Goal: Task Accomplishment & Management: Use online tool/utility

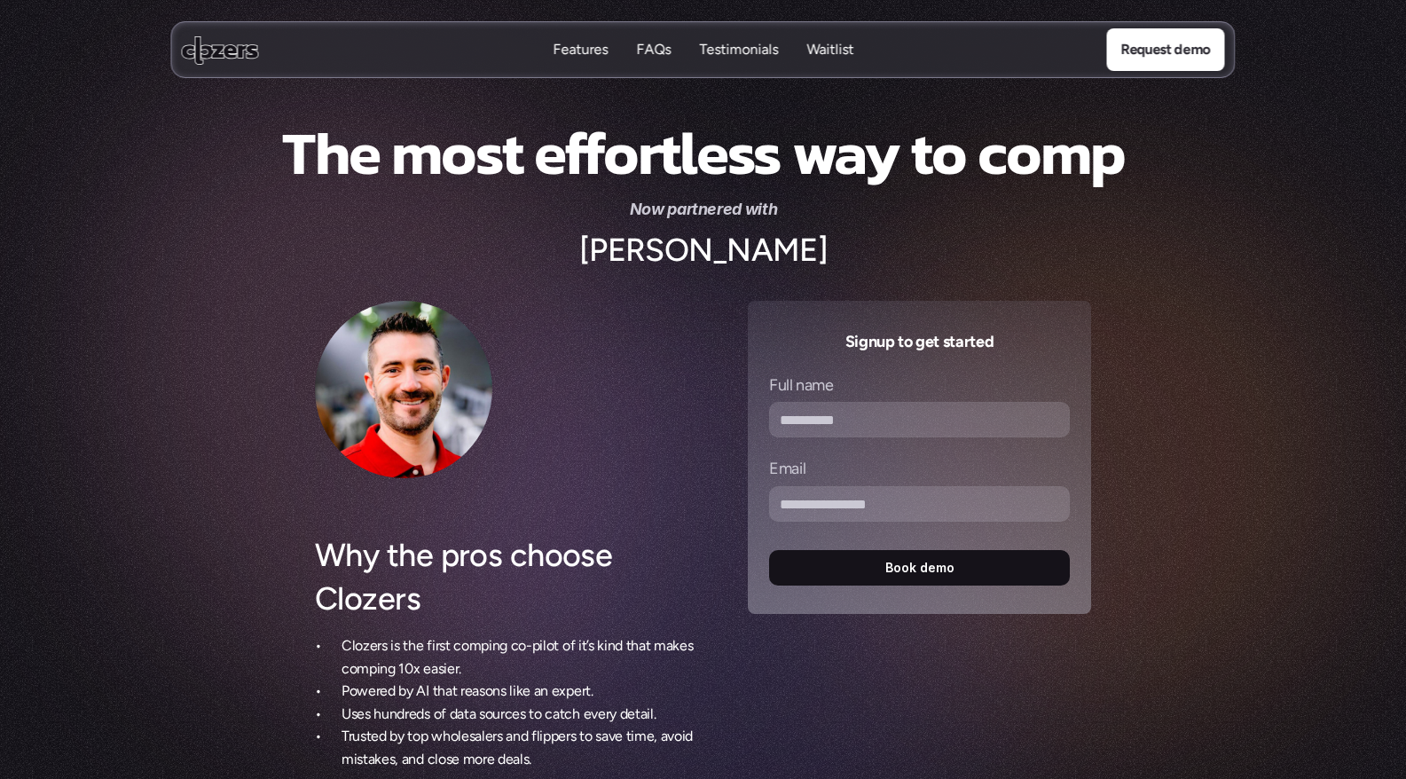
click at [612, 381] on div "Why the pros choose Clozers Clozers is the first comping co-pilot of it’s kind …" at bounding box center [510, 535] width 390 height 469
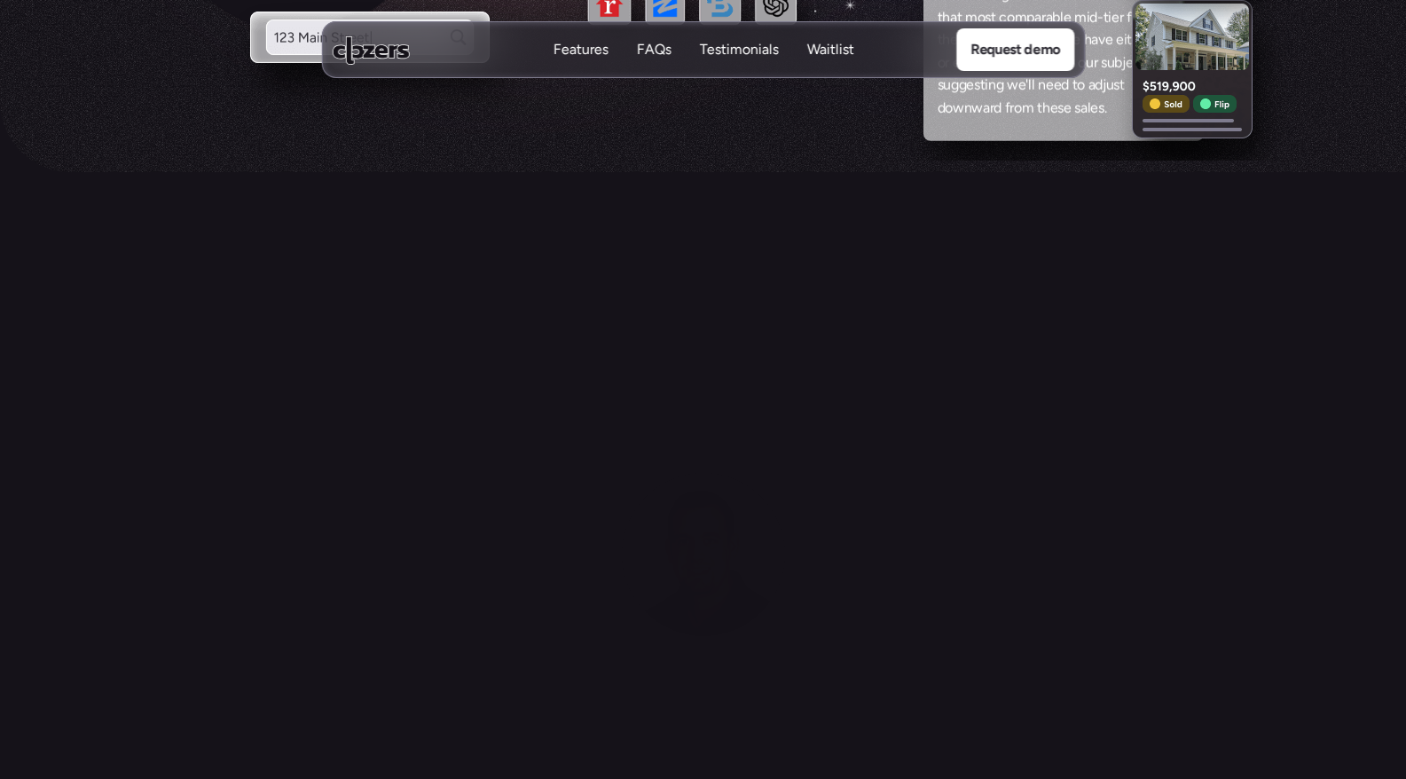
scroll to position [788, 0]
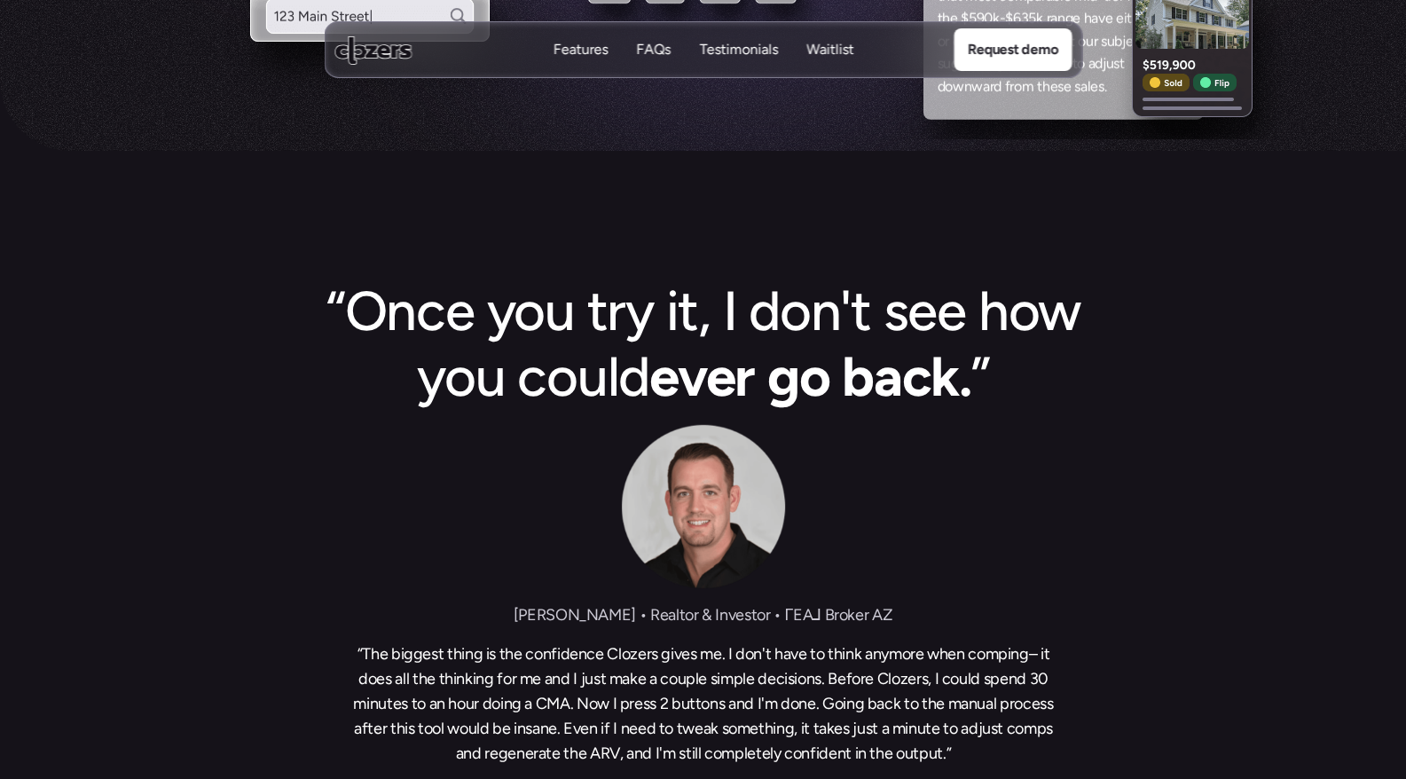
click at [237, 385] on div "“Once you try it, I don't see how you could ever go back. ” Christopher Bole • …" at bounding box center [703, 551] width 1406 height 544
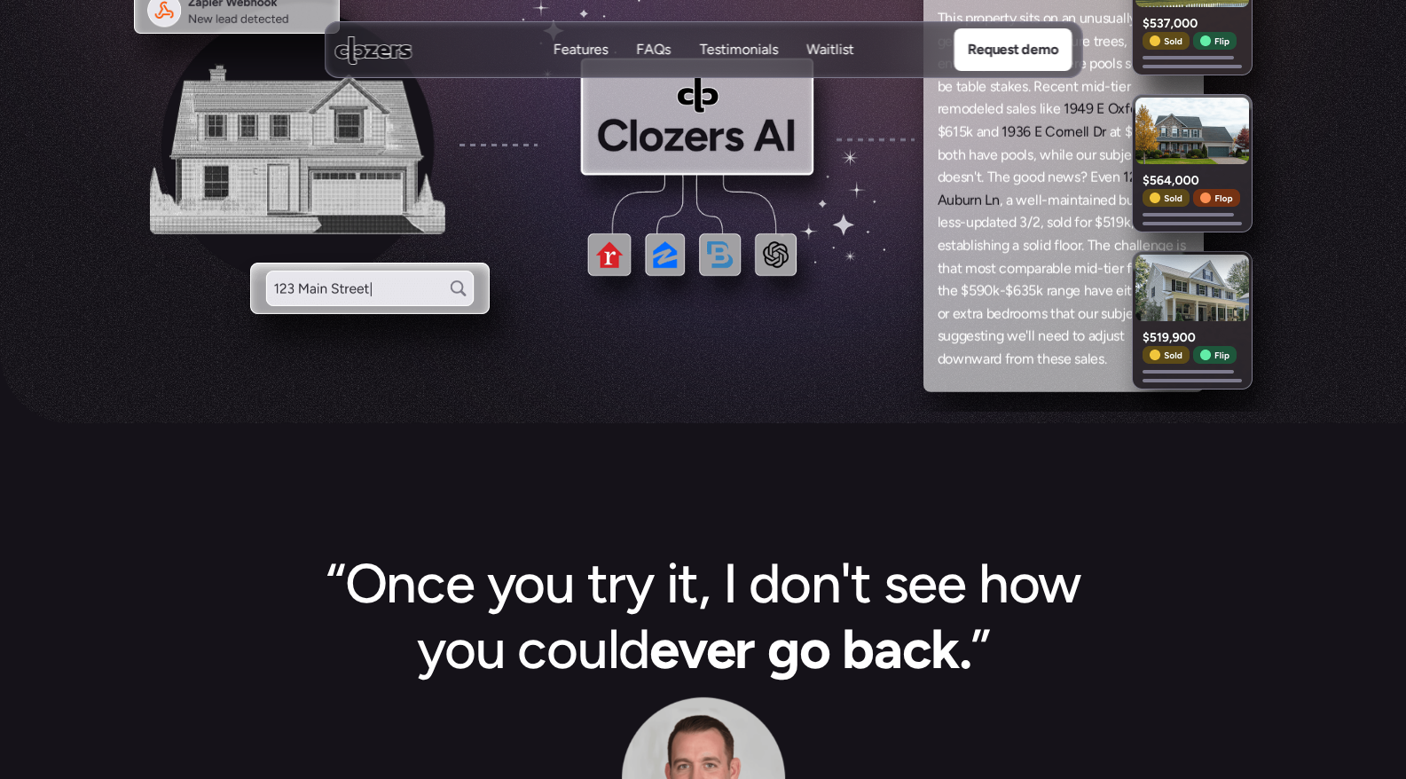
scroll to position [0, 0]
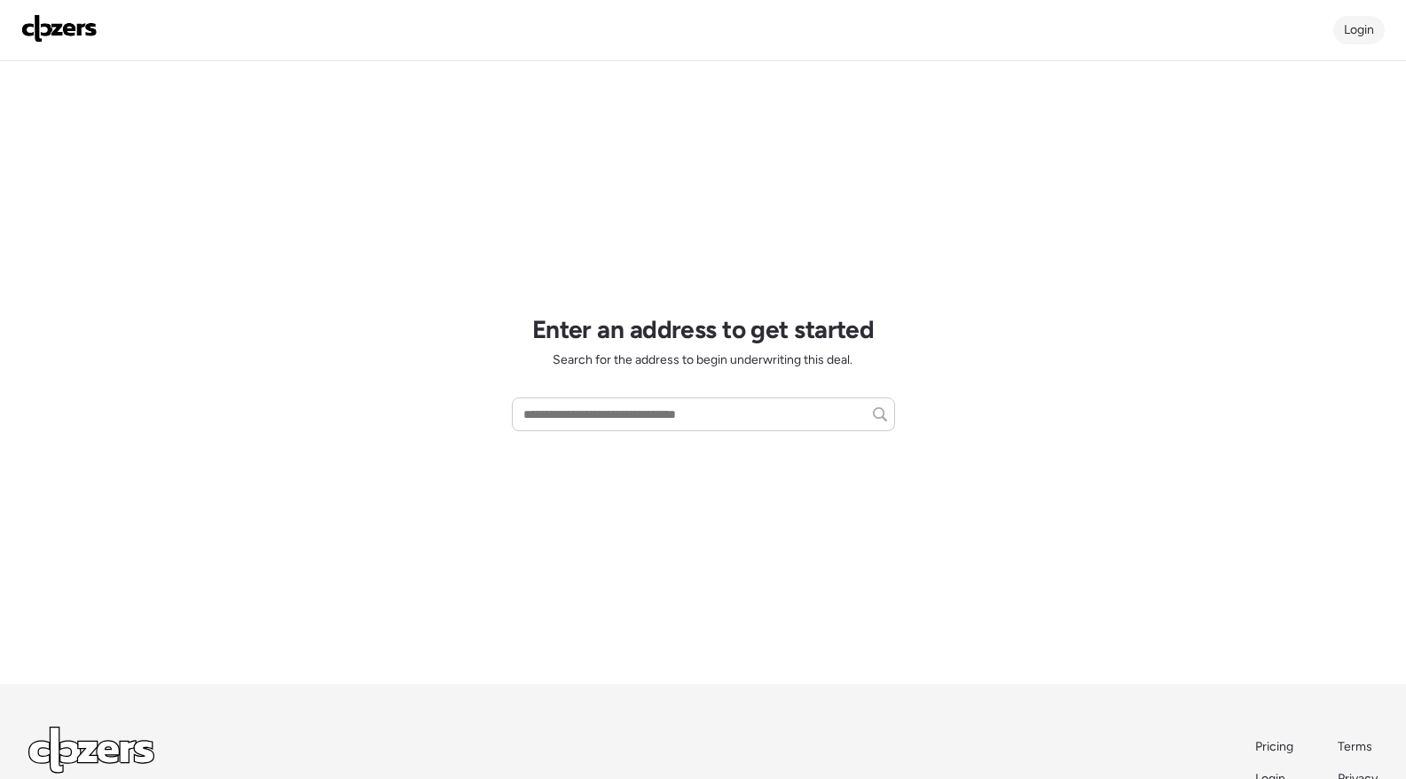
click at [1356, 30] on span "Login" at bounding box center [1359, 29] width 30 height 15
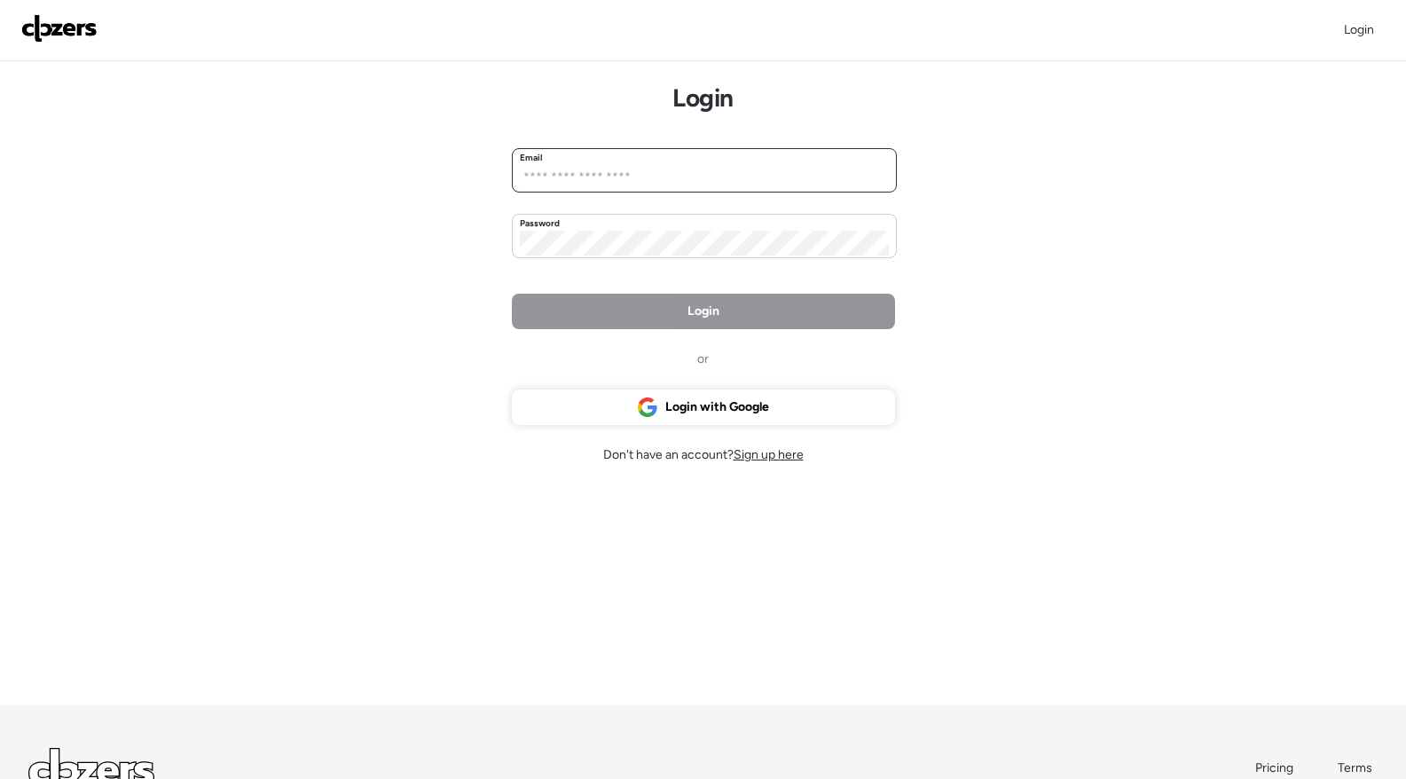
click at [781, 180] on input "email" at bounding box center [704, 177] width 369 height 25
click at [814, 421] on div "Login with Google" at bounding box center [703, 406] width 383 height 35
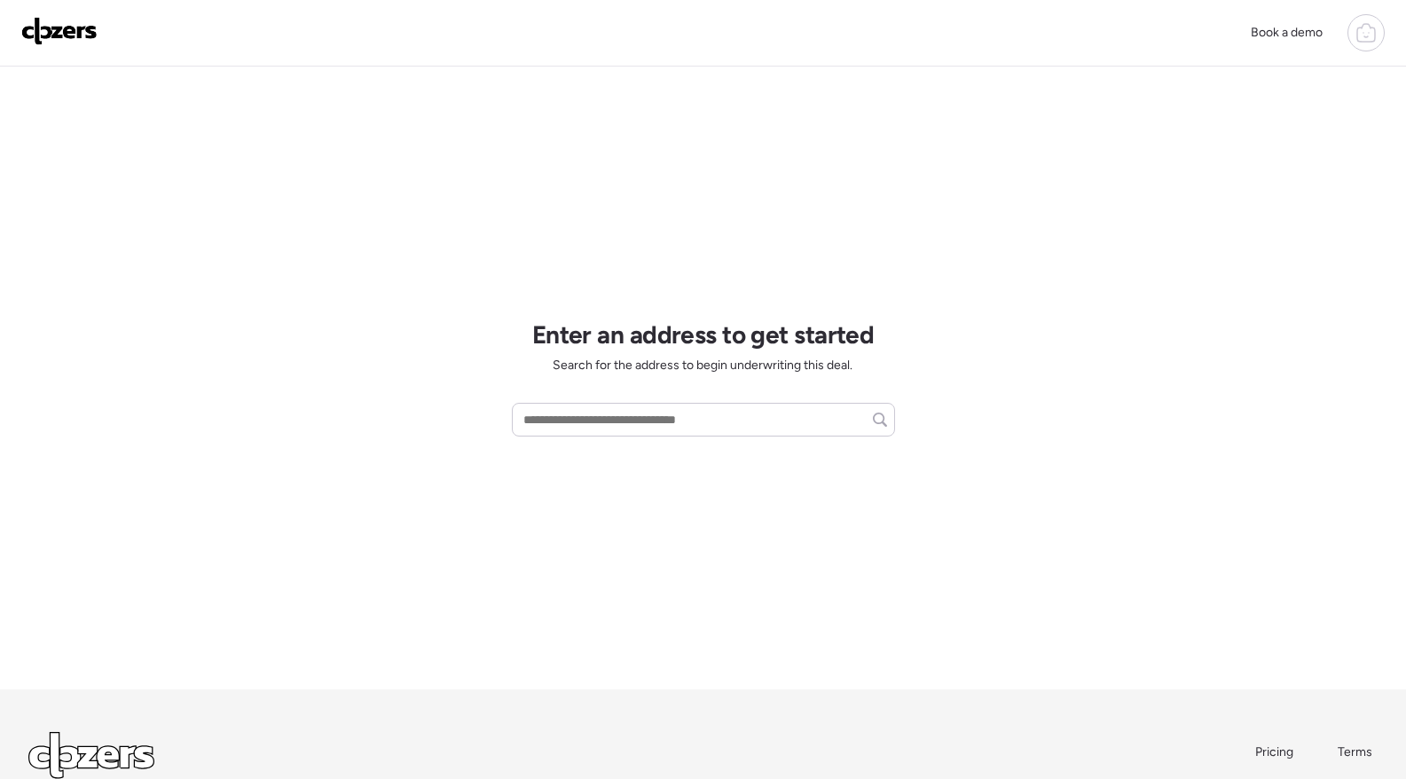
click at [1359, 27] on icon at bounding box center [1366, 32] width 21 height 21
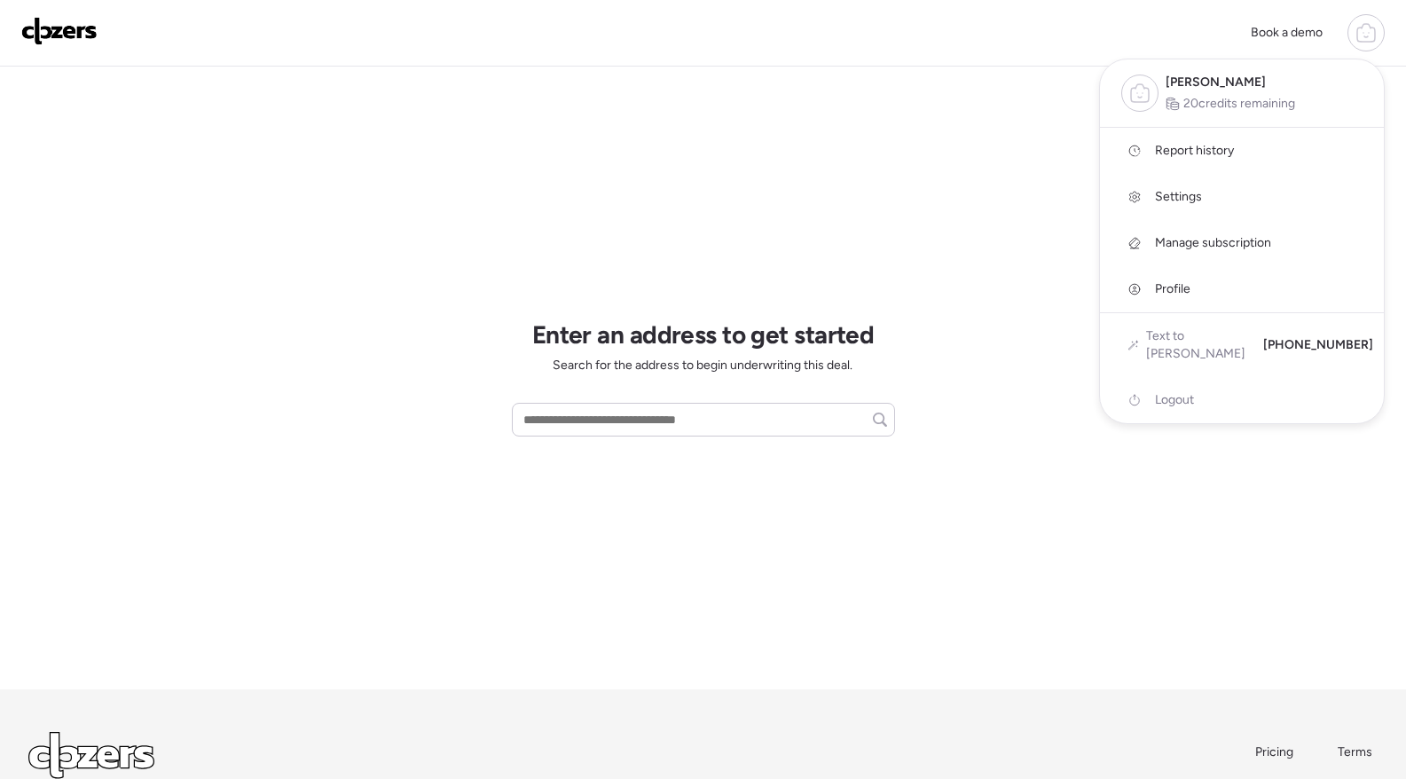
click at [1228, 83] on span "[PERSON_NAME]" at bounding box center [1216, 83] width 100 height 18
click at [704, 240] on div at bounding box center [703, 339] width 1406 height 779
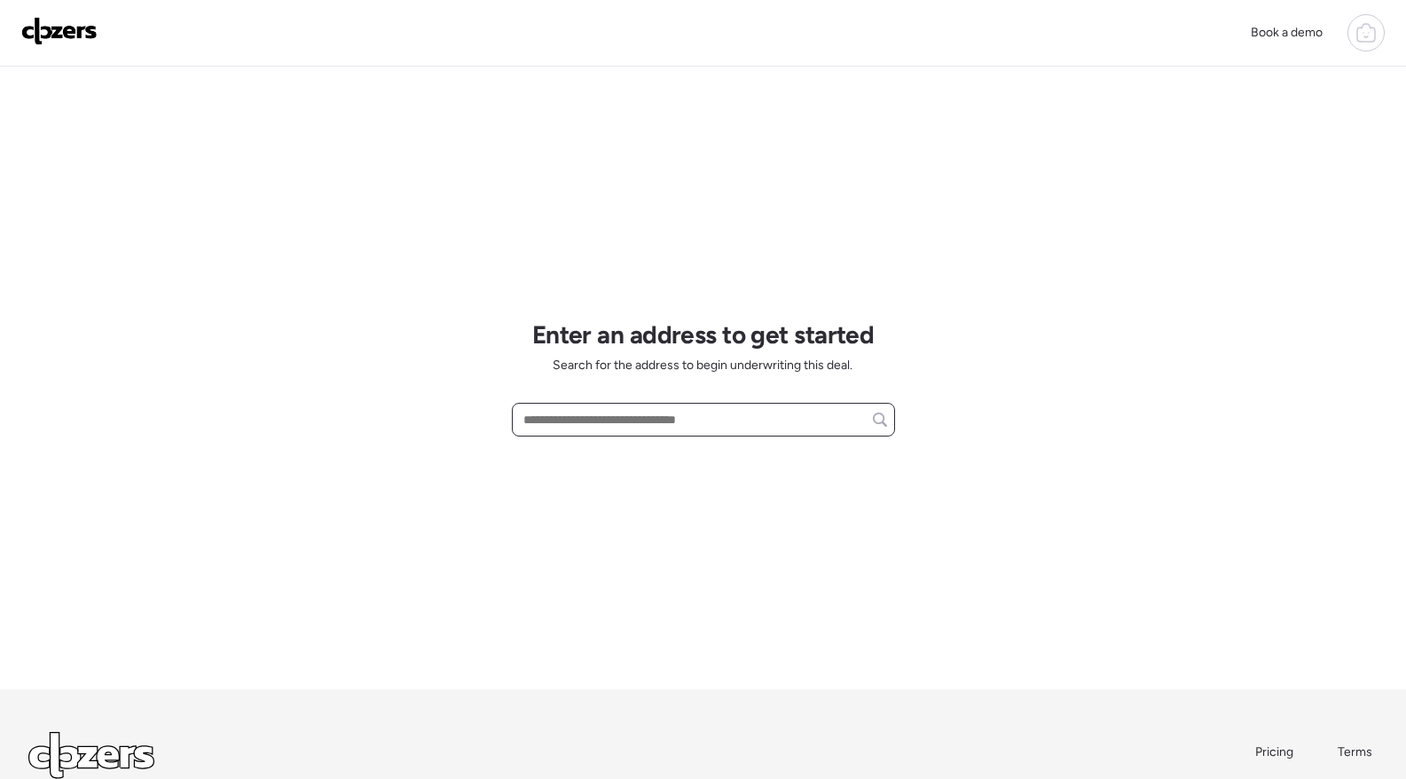
click at [615, 419] on input "text" at bounding box center [703, 419] width 367 height 25
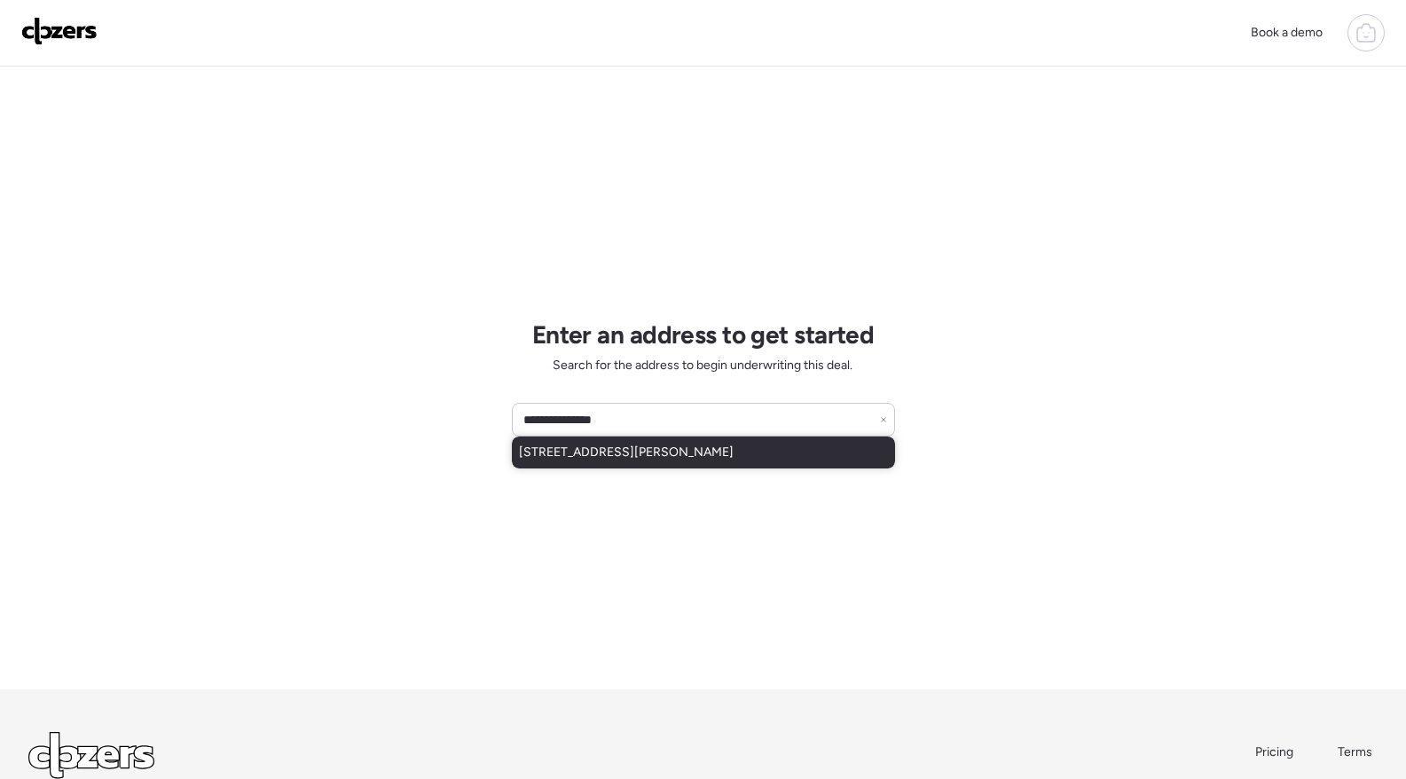
click at [590, 454] on span "[STREET_ADDRESS][PERSON_NAME]" at bounding box center [626, 453] width 215 height 18
type input "**********"
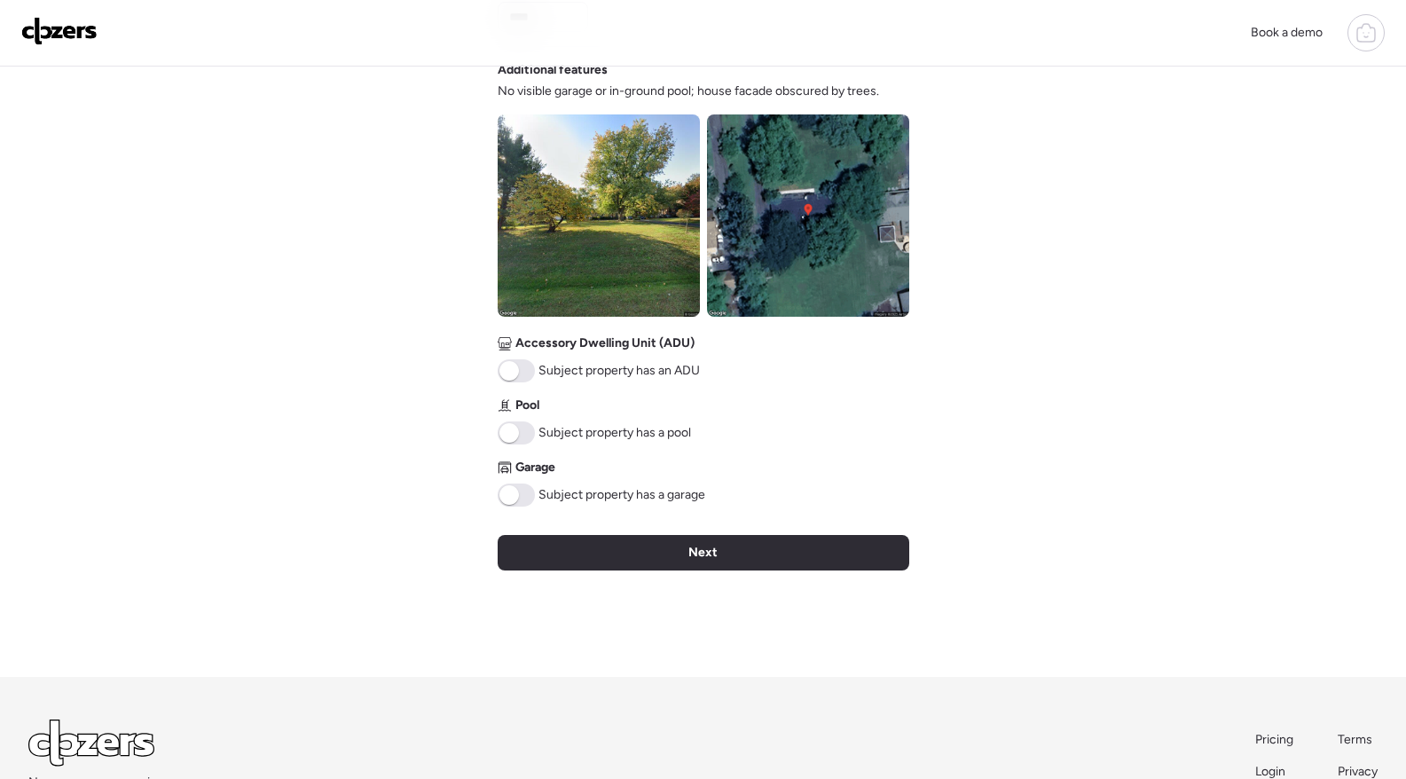
scroll to position [606, 0]
click at [526, 495] on span at bounding box center [516, 494] width 37 height 23
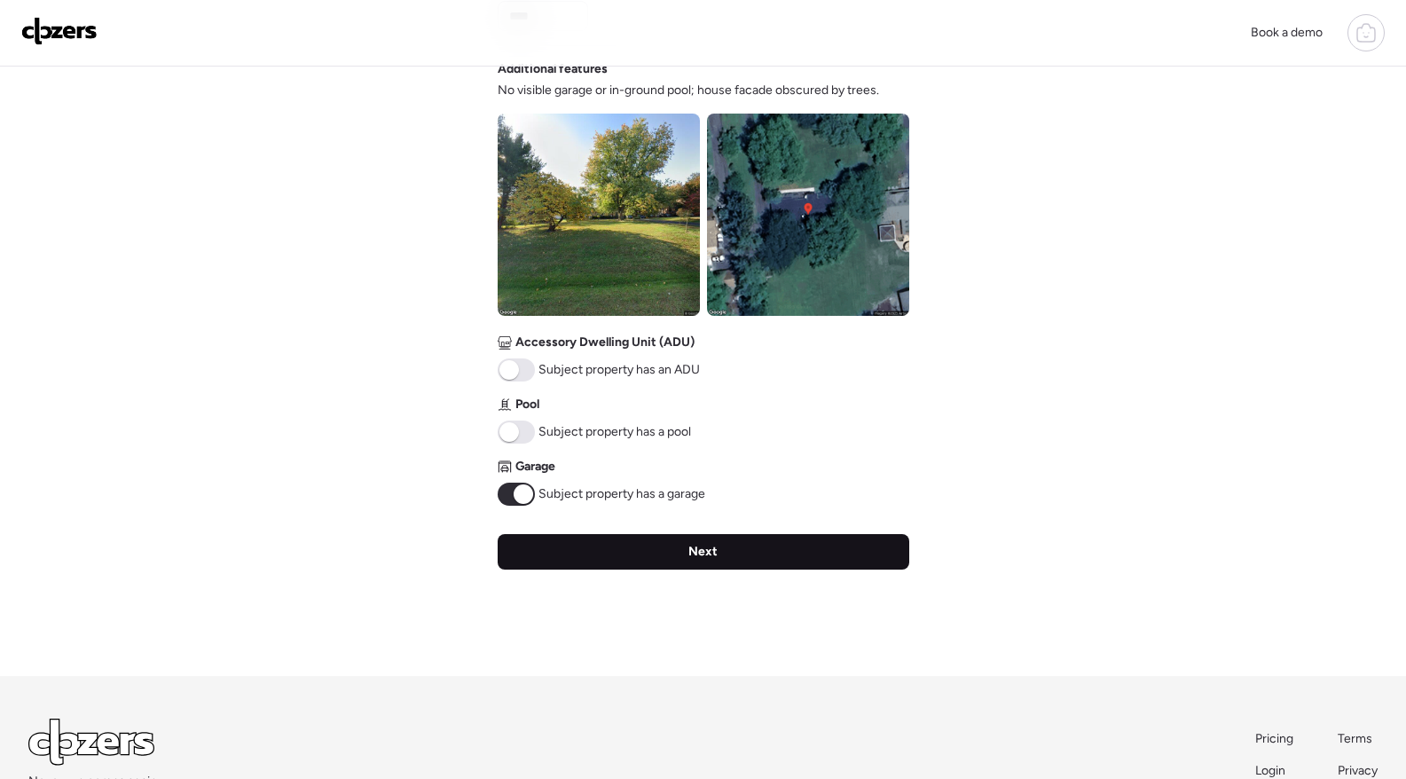
click at [564, 555] on div "Next" at bounding box center [704, 551] width 412 height 35
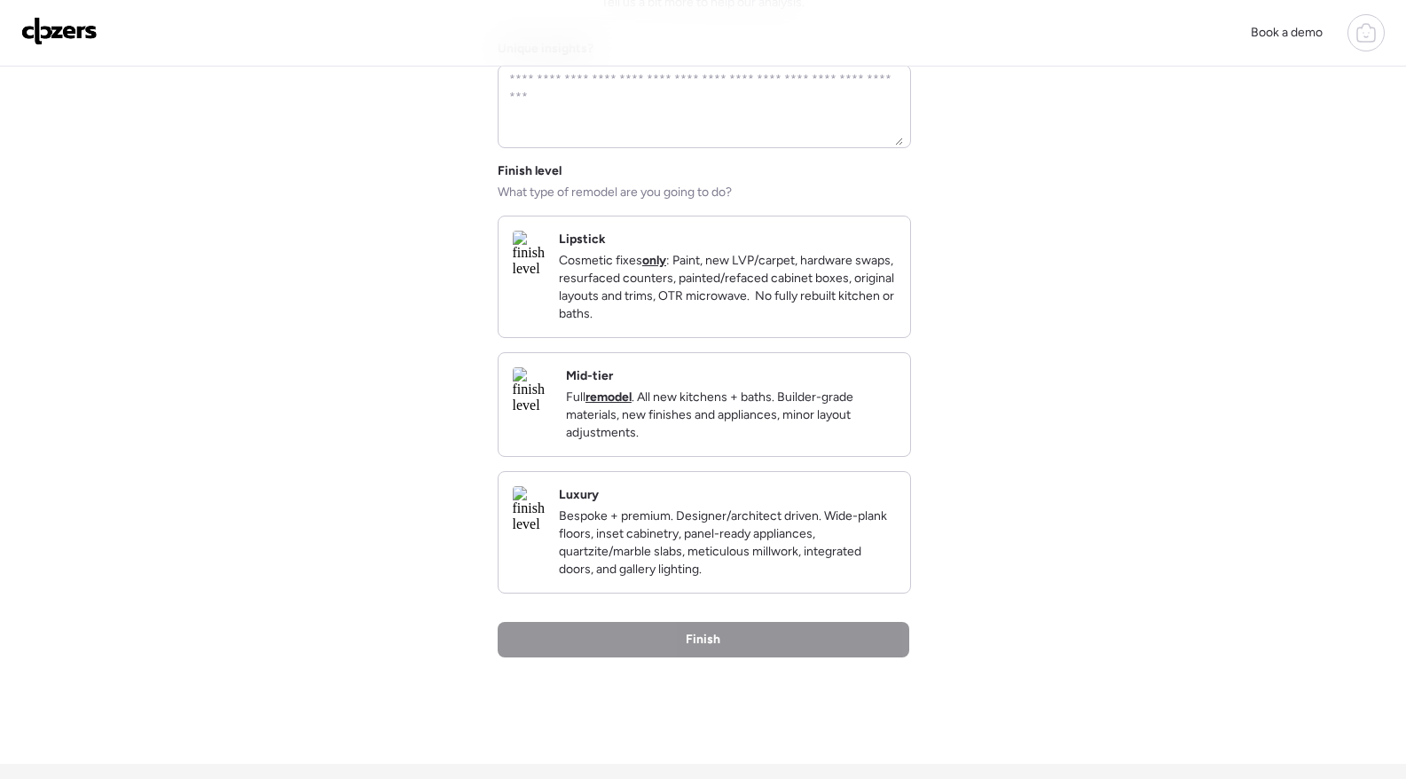
scroll to position [131, 0]
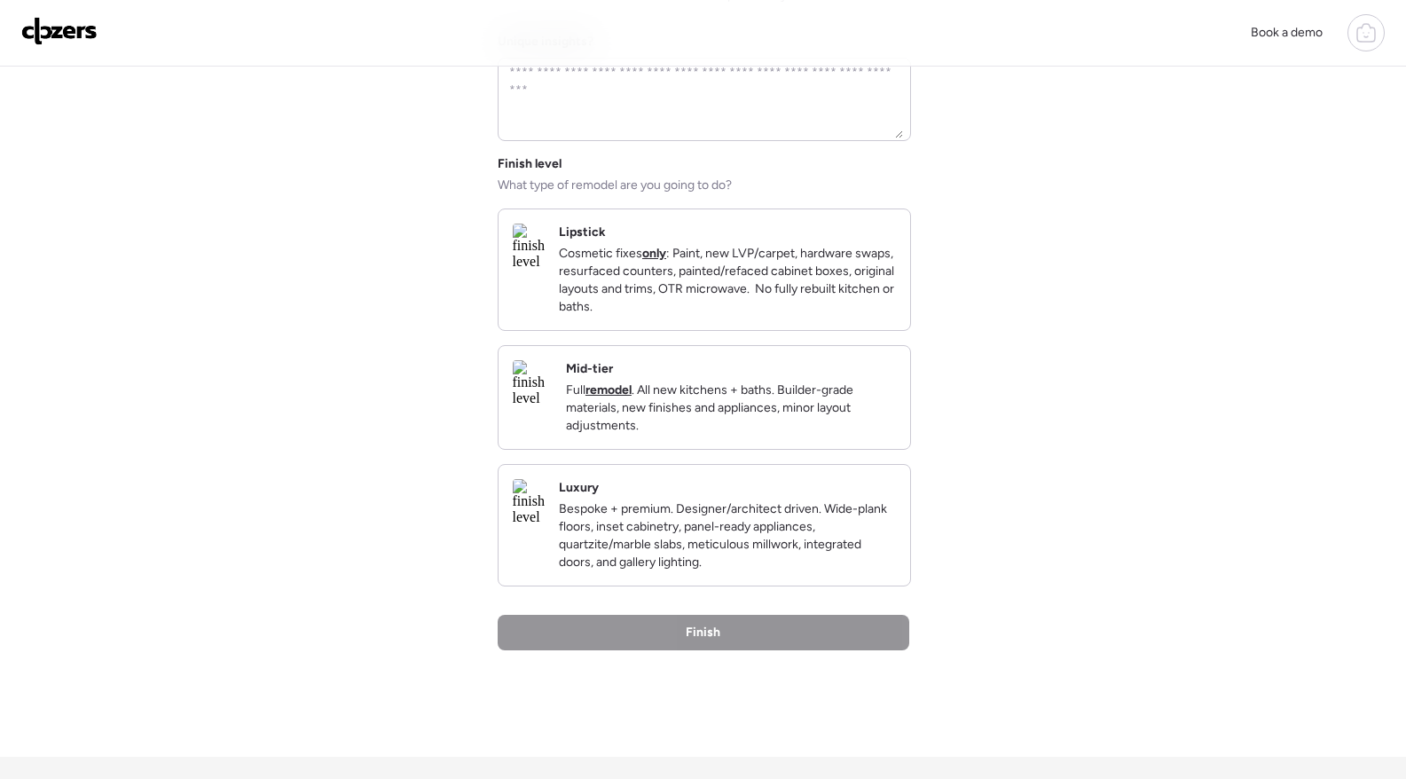
click at [552, 400] on img at bounding box center [532, 383] width 39 height 46
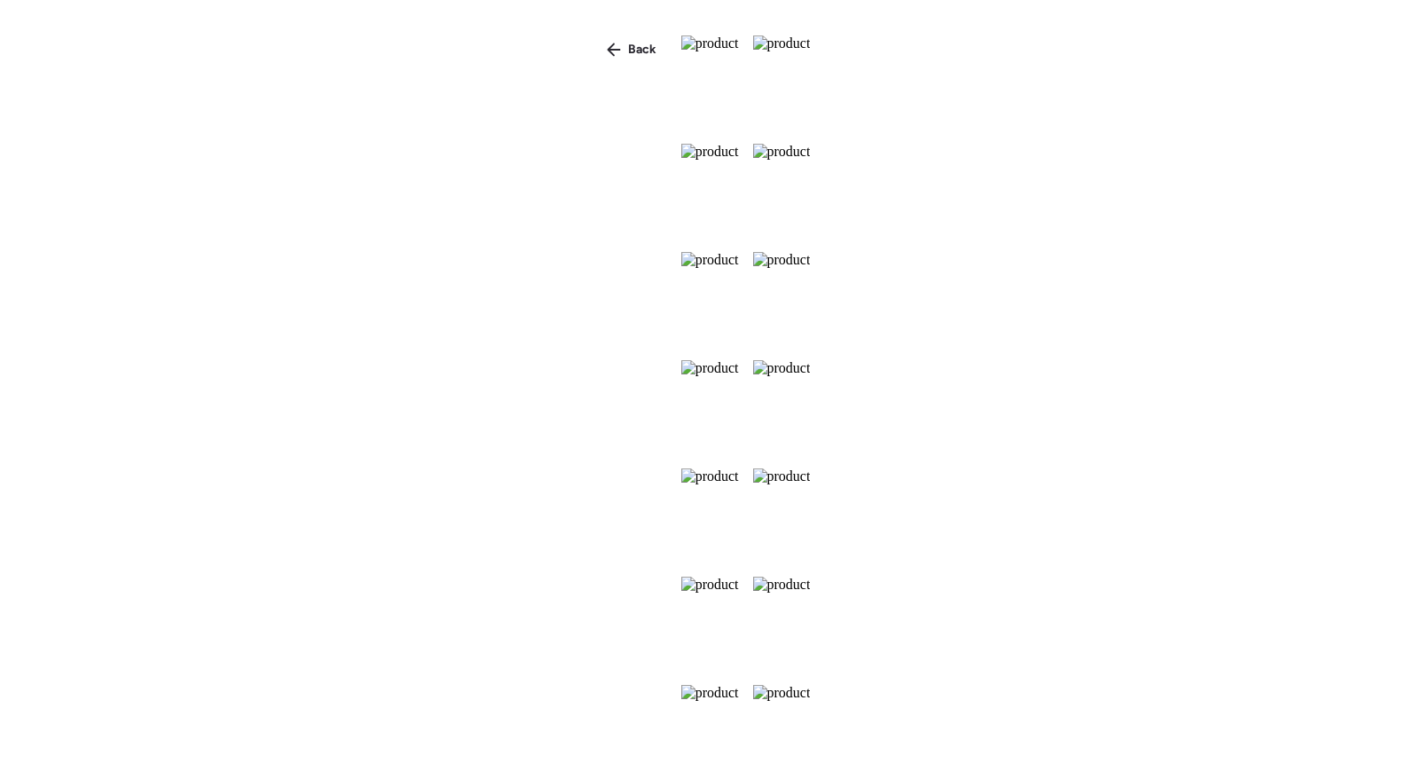
scroll to position [359, 0]
click at [628, 42] on span "Back" at bounding box center [642, 50] width 28 height 18
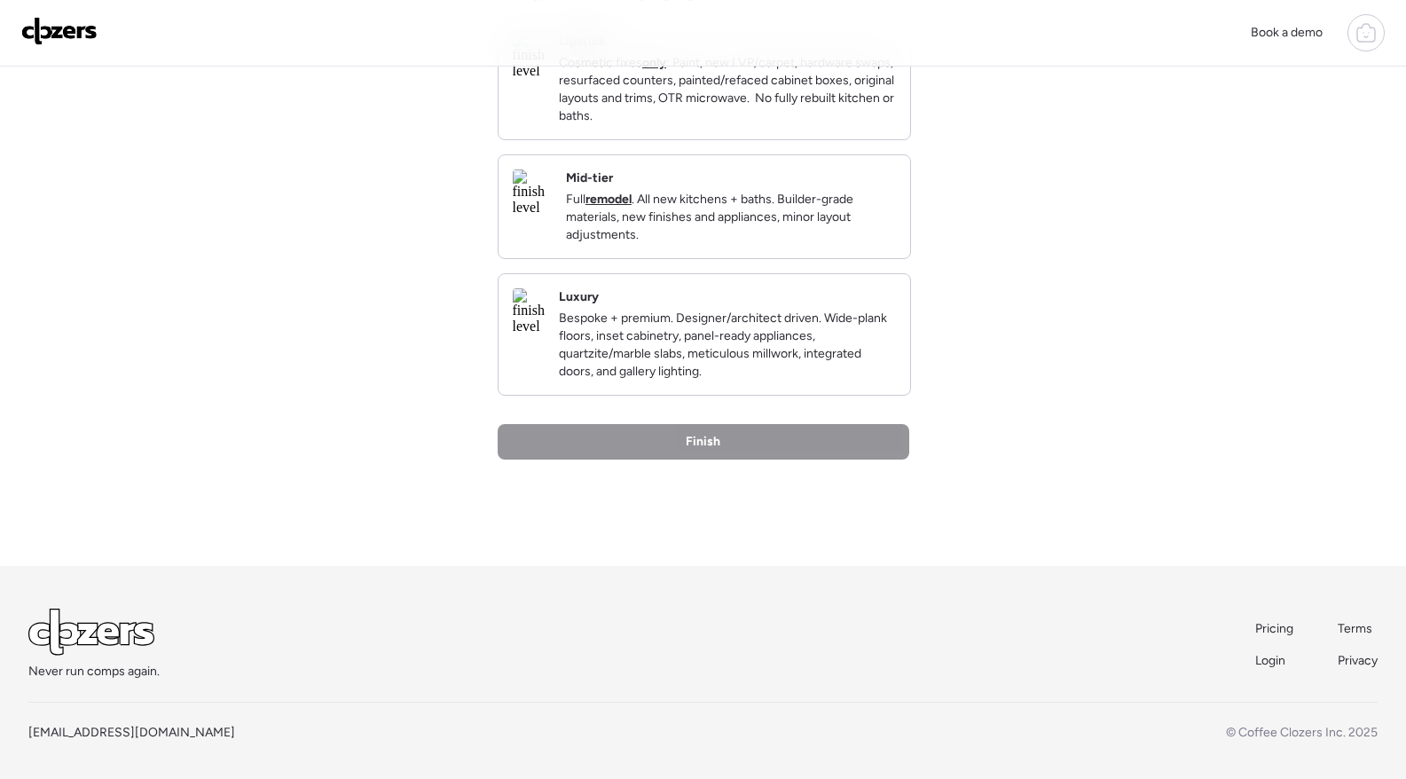
scroll to position [0, 0]
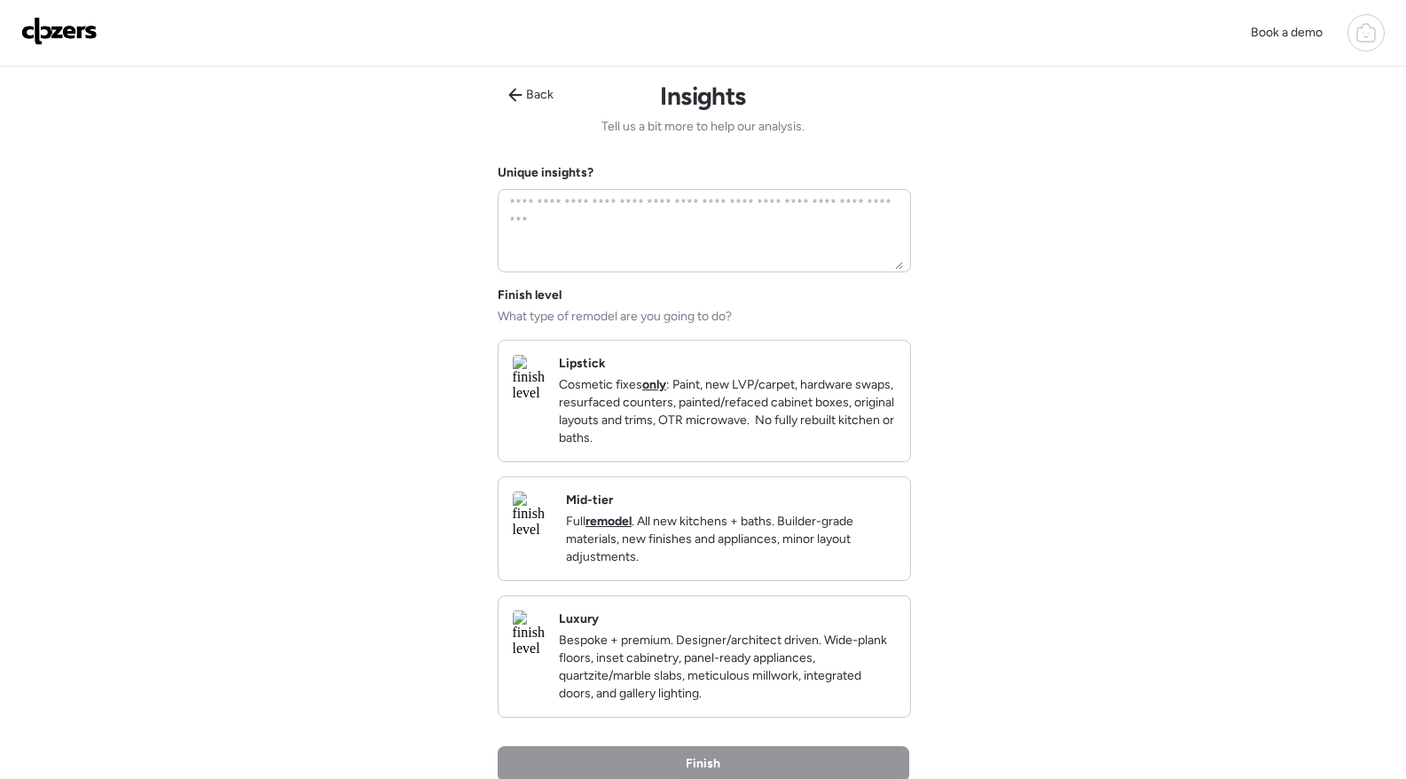
click at [79, 40] on img at bounding box center [59, 31] width 76 height 28
